Goal: Check status: Verify the current state of an ongoing process or item

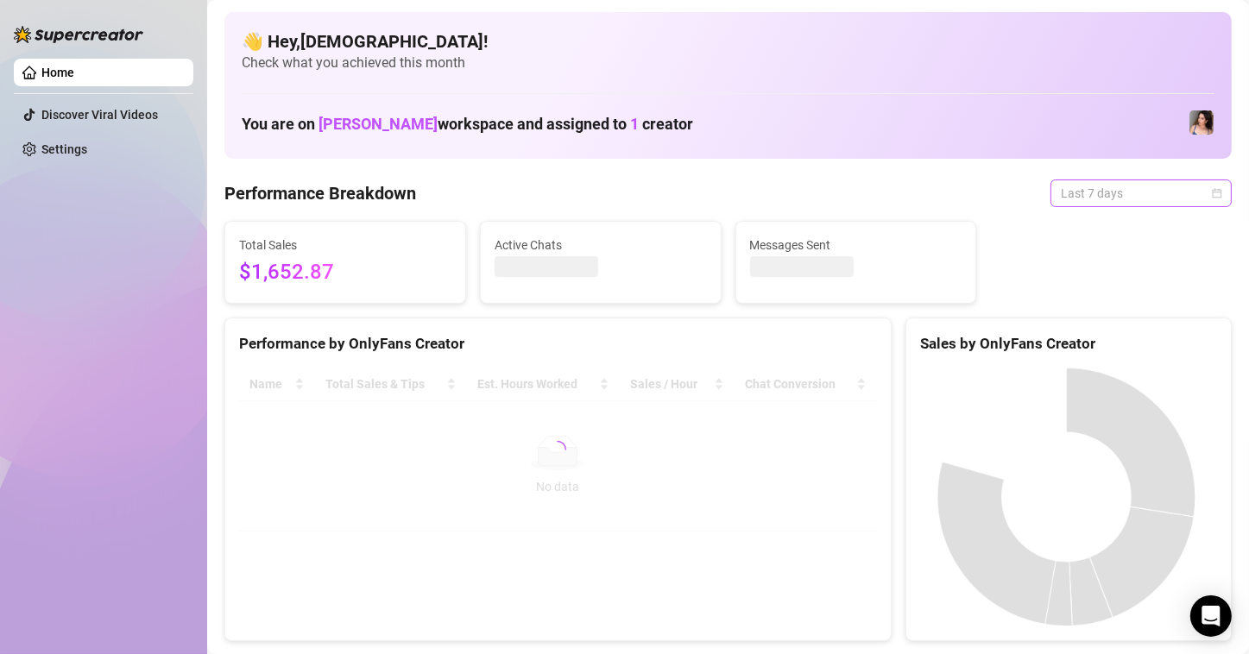
click at [1146, 195] on span "Last 7 days" at bounding box center [1141, 193] width 161 height 26
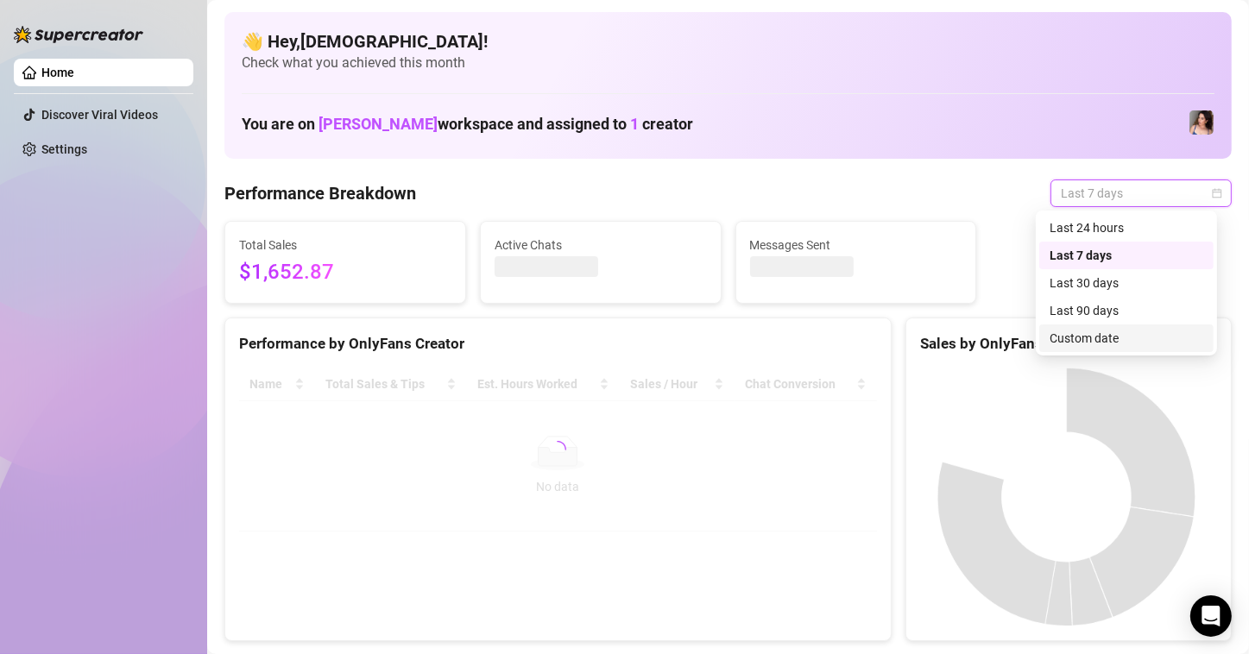
click at [1080, 349] on div "Custom date" at bounding box center [1127, 339] width 174 height 28
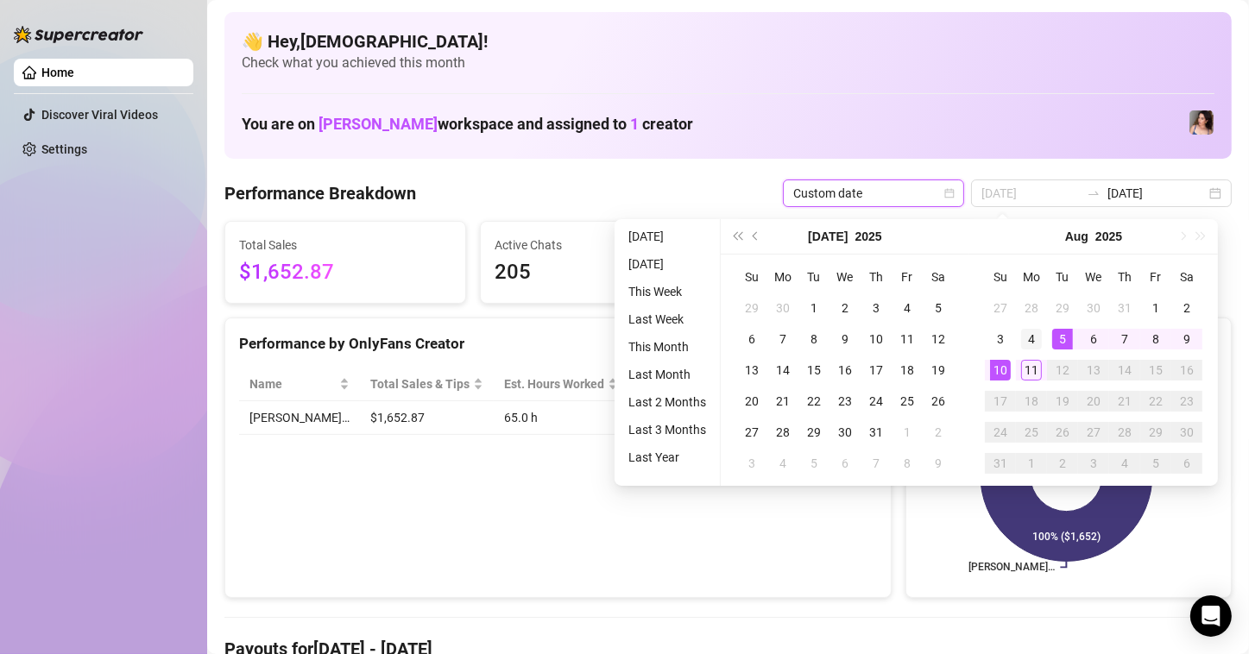
type input "[DATE]"
click at [1035, 338] on div "4" at bounding box center [1031, 339] width 21 height 21
type input "[DATE]"
click at [991, 364] on div "10" at bounding box center [1000, 370] width 21 height 21
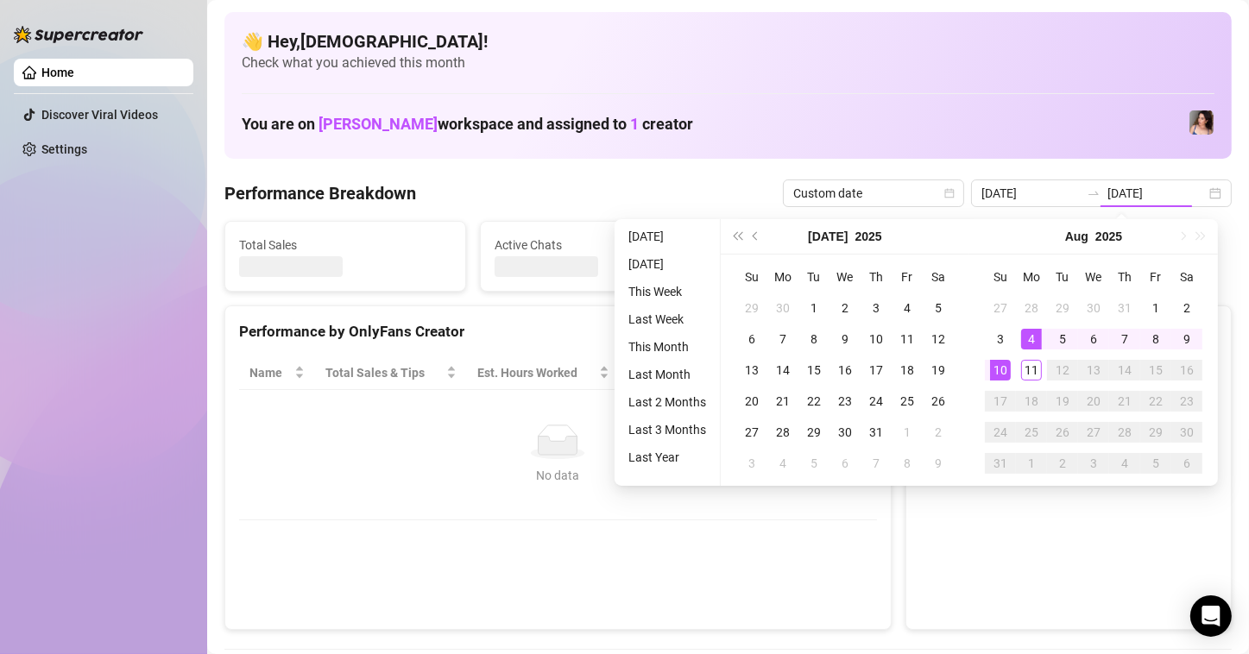
type input "[DATE]"
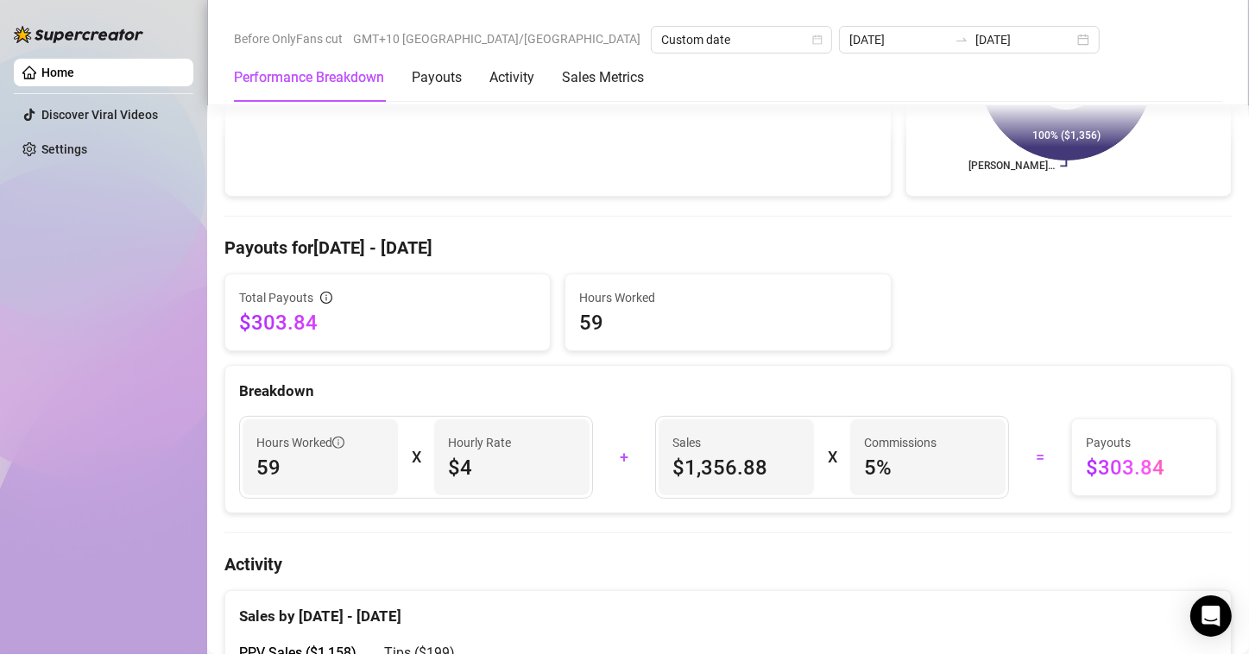
scroll to position [432, 0]
